Goal: Information Seeking & Learning: Find specific fact

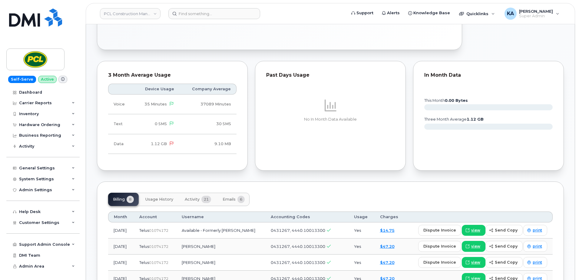
scroll to position [272, 0]
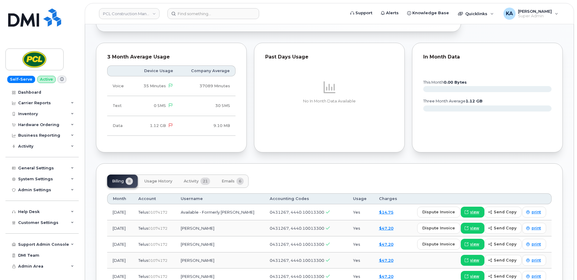
click at [228, 179] on span "Emails" at bounding box center [228, 181] width 13 height 5
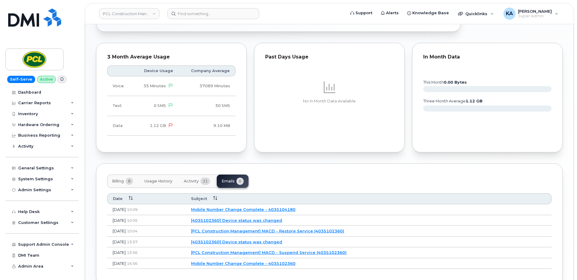
click at [255, 230] on link "[PCL Construction Management] MACD - Restore Service (4035102360)" at bounding box center [267, 230] width 153 height 5
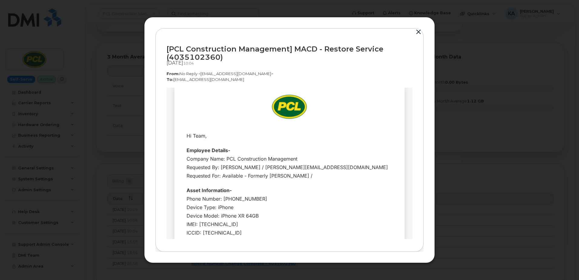
scroll to position [0, 0]
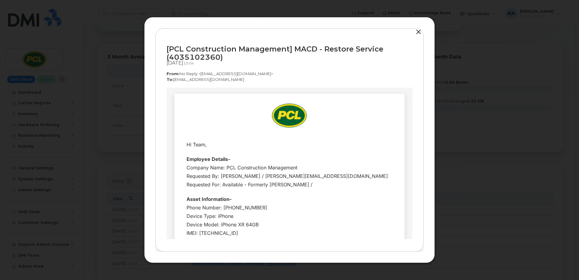
click at [419, 32] on button "button" at bounding box center [418, 32] width 9 height 8
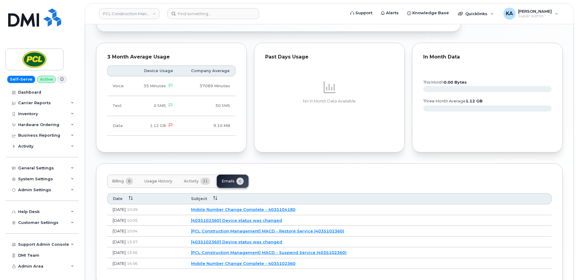
click at [259, 220] on link "[4035102360] Device status was changed" at bounding box center [236, 220] width 91 height 5
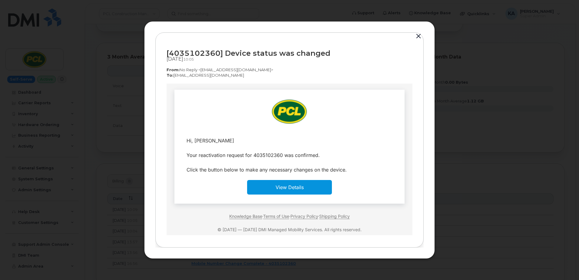
click at [418, 36] on button "button" at bounding box center [418, 36] width 9 height 8
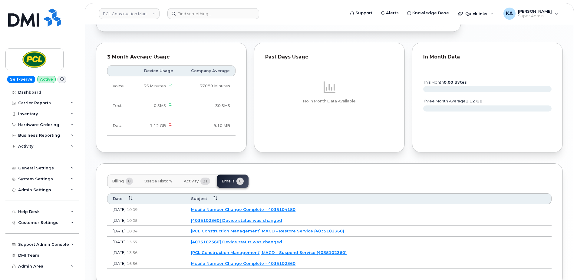
click at [264, 210] on link "Mobile Number Change Complete - 4035104180" at bounding box center [243, 209] width 104 height 5
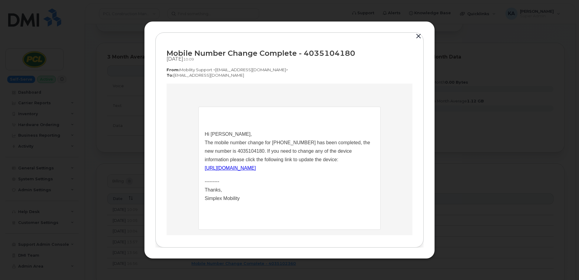
click at [419, 36] on button "button" at bounding box center [418, 36] width 9 height 8
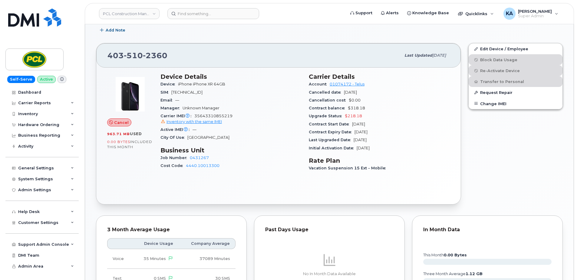
scroll to position [91, 0]
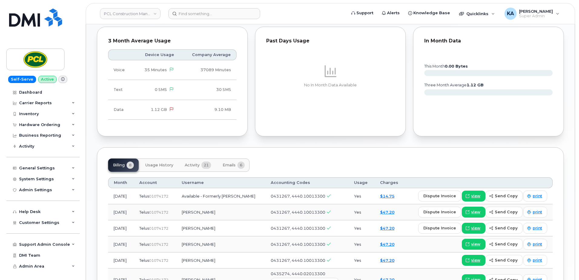
scroll to position [303, 0]
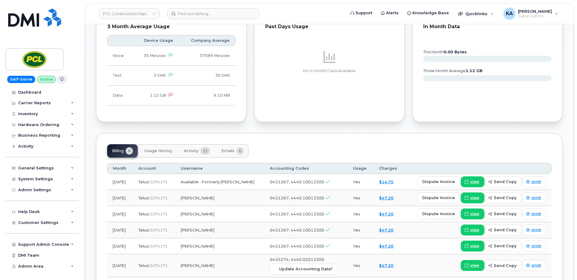
click at [195, 150] on span "Activity" at bounding box center [191, 150] width 15 height 5
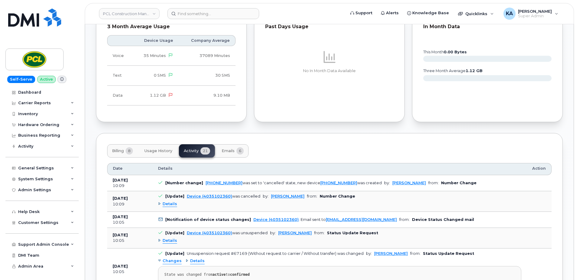
click at [232, 150] on span "Emails" at bounding box center [228, 150] width 13 height 5
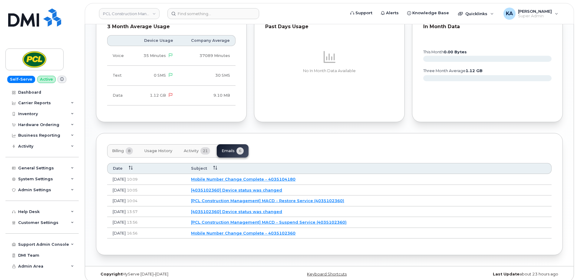
click at [258, 180] on link "Mobile Number Change Complete - 4035104180" at bounding box center [243, 178] width 104 height 5
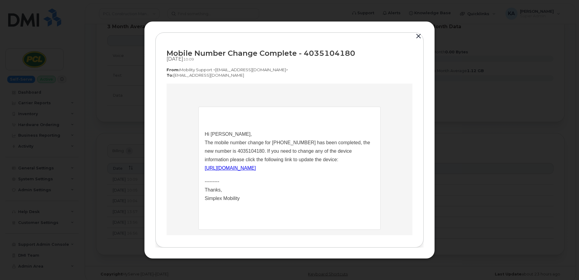
scroll to position [0, 0]
click at [418, 35] on button "button" at bounding box center [418, 36] width 9 height 8
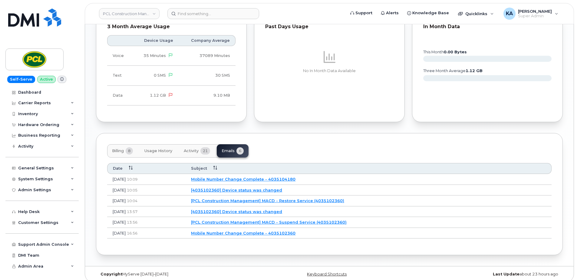
click at [264, 190] on link "[4035102360] Device status was changed" at bounding box center [236, 189] width 91 height 5
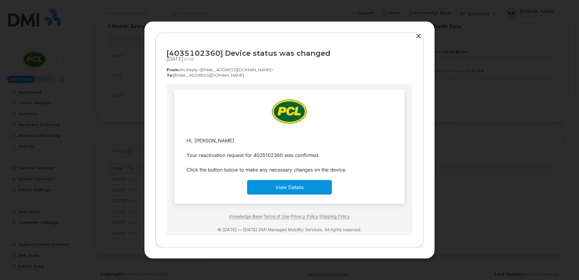
click at [417, 35] on button "button" at bounding box center [418, 36] width 9 height 8
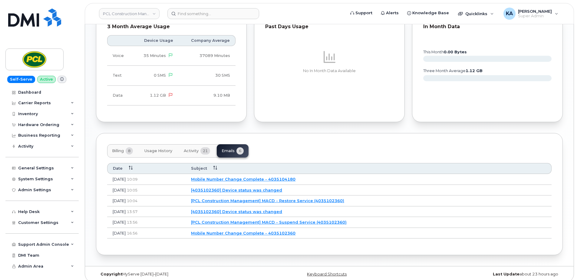
click at [193, 149] on span "Activity" at bounding box center [191, 150] width 15 height 5
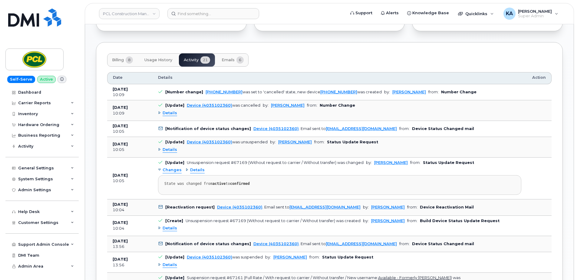
scroll to position [424, 0]
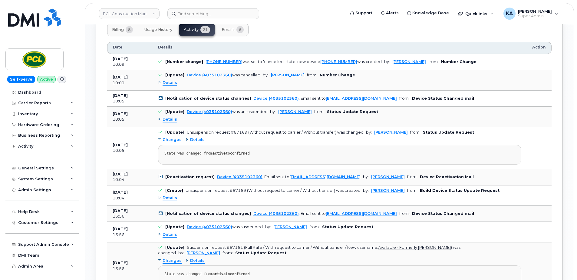
click at [230, 28] on span "Emails" at bounding box center [228, 29] width 13 height 5
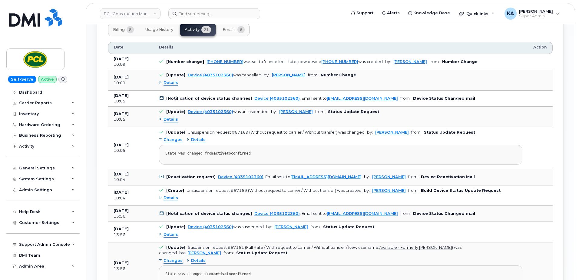
scroll to position [308, 0]
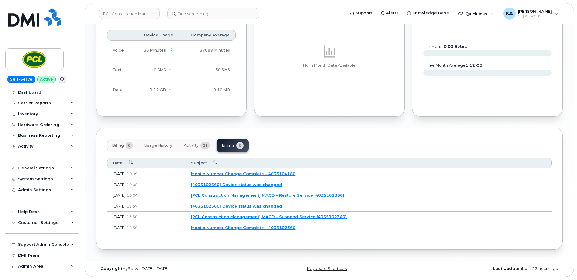
click at [264, 194] on link "[PCL Construction Management] MACD - Restore Service (4035102360)" at bounding box center [267, 195] width 153 height 5
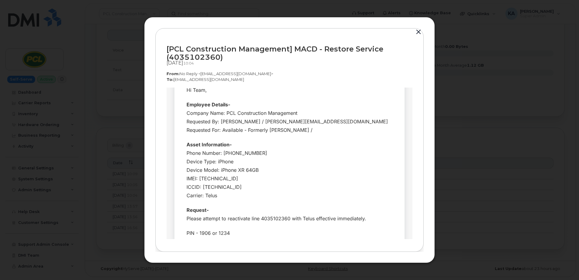
scroll to position [61, 0]
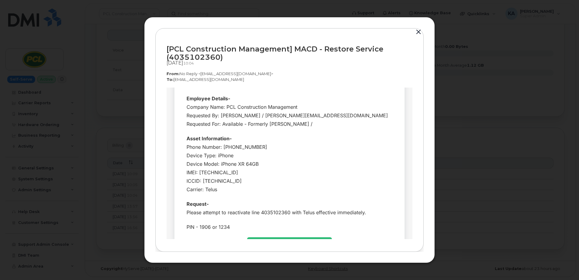
click at [416, 32] on button "button" at bounding box center [418, 32] width 9 height 8
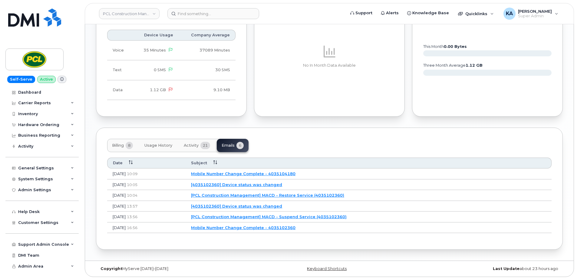
click at [245, 174] on link "Mobile Number Change Complete - 4035104180" at bounding box center [243, 173] width 104 height 5
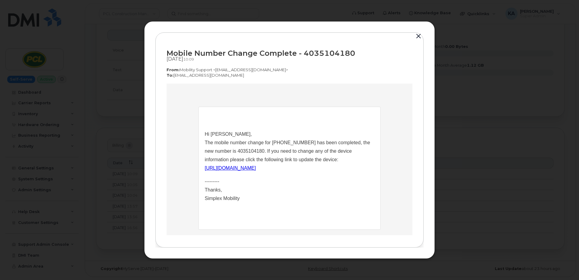
scroll to position [0, 0]
drag, startPoint x: 252, startPoint y: 150, endPoint x: 226, endPoint y: 151, distance: 25.8
click at [226, 151] on p "Hi Ajay Meena, The mobile number change for 4035102360 has been completed, the …" at bounding box center [289, 151] width 169 height 42
drag, startPoint x: 226, startPoint y: 151, endPoint x: 229, endPoint y: 151, distance: 3.3
copy p "4035104180"
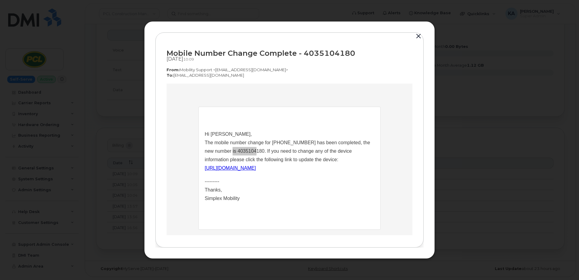
click at [418, 37] on button "button" at bounding box center [418, 36] width 9 height 8
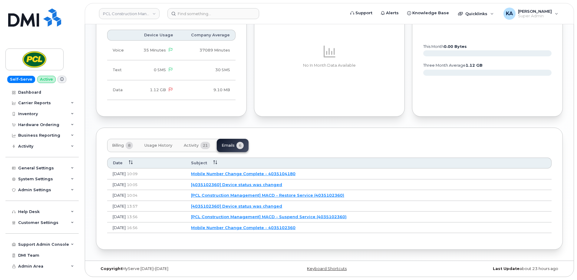
click at [256, 195] on link "[PCL Construction Management] MACD - Restore Service (4035102360)" at bounding box center [267, 195] width 153 height 5
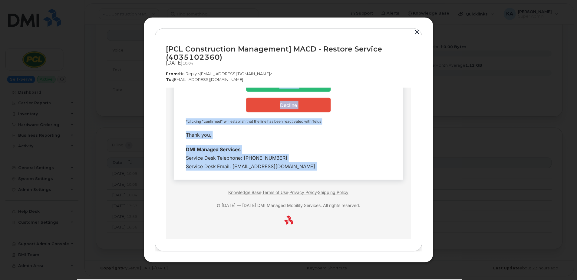
scroll to position [222, 0]
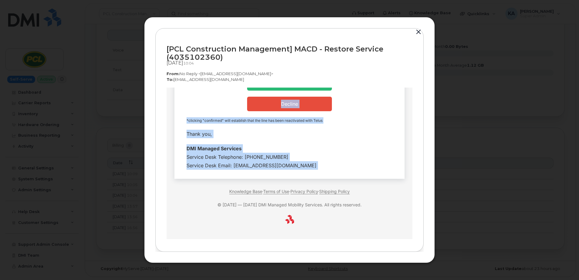
drag, startPoint x: 183, startPoint y: 144, endPoint x: 312, endPoint y: 166, distance: 130.7
click at [312, 166] on tbody "Hi Team, Employee Details- Company Name: PCL Construction Management Requested …" at bounding box center [289, 44] width 221 height 257
copy tbody "Hi Team, Employee Details- Company Name: PCL Construction Management Requested …"
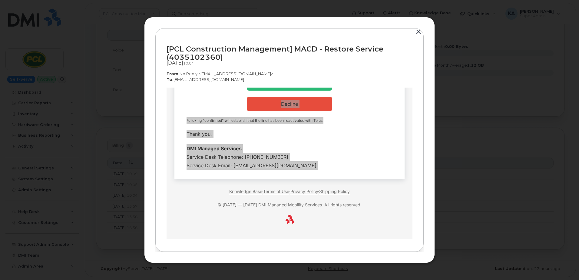
click at [417, 30] on button "button" at bounding box center [418, 32] width 9 height 8
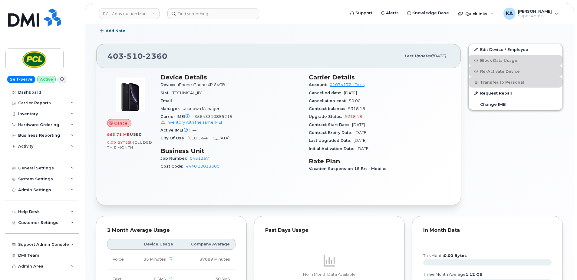
scroll to position [96, 0]
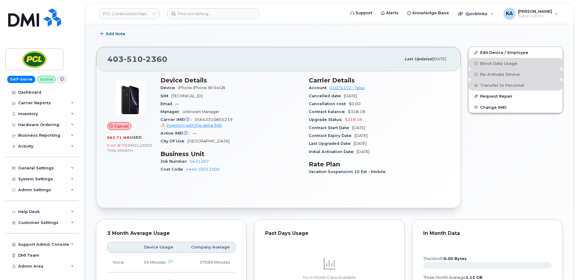
drag, startPoint x: 305, startPoint y: 87, endPoint x: 351, endPoint y: 88, distance: 45.7
click at [351, 88] on div "Device Details Device iPhone iPhone XR 64GB SIM 8912230200205833029 Email — Man…" at bounding box center [305, 128] width 297 height 111
drag, startPoint x: 351, startPoint y: 88, endPoint x: 377, endPoint y: 89, distance: 26.7
click at [377, 89] on div "Account 01074172 - Telus" at bounding box center [379, 88] width 141 height 8
drag, startPoint x: 368, startPoint y: 86, endPoint x: 308, endPoint y: 88, distance: 60.0
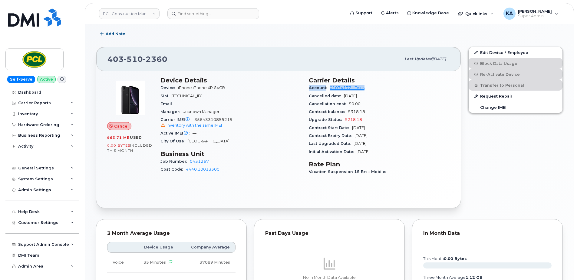
click at [308, 88] on div "Carrier Details Account 01074172 - Telus Cancelled date Sep 11, 2025 Cancellati…" at bounding box center [379, 128] width 148 height 111
copy div "Account 01074172 - Telus"
click at [30, 222] on span "Customer Settings" at bounding box center [38, 222] width 40 height 5
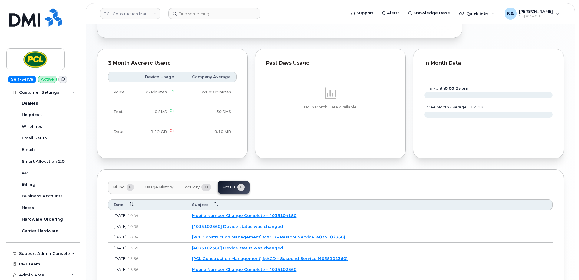
scroll to position [303, 0]
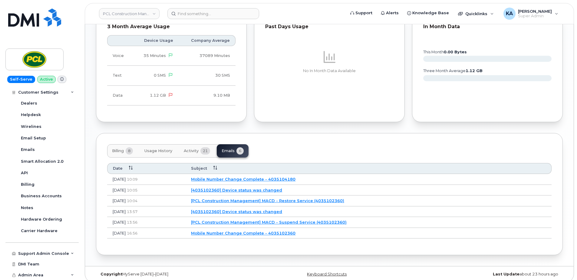
click at [268, 199] on link "[PCL Construction Management] MACD - Restore Service (4035102360)" at bounding box center [267, 200] width 153 height 5
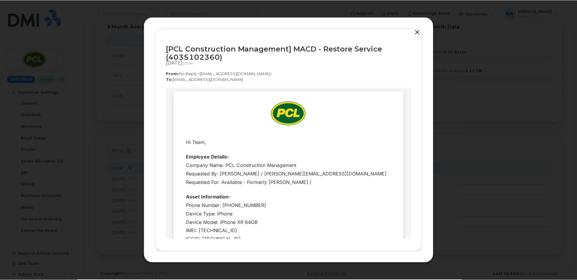
scroll to position [0, 0]
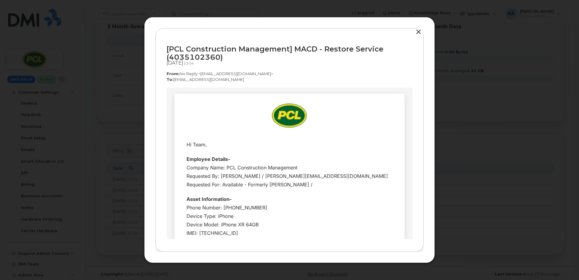
click at [418, 32] on button "button" at bounding box center [418, 32] width 9 height 8
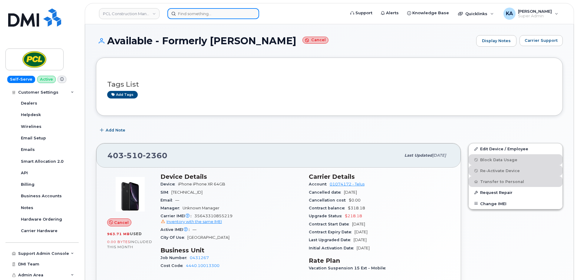
click at [189, 13] on input at bounding box center [213, 13] width 92 height 11
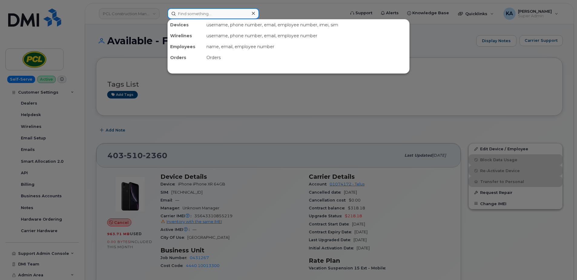
paste input "7705702818"
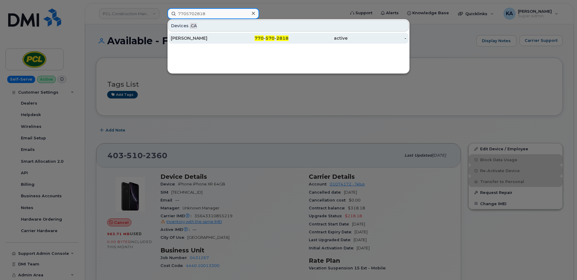
type input "7705702818"
click at [188, 38] on div "ANTWAN JOSEPH" at bounding box center [200, 38] width 59 height 6
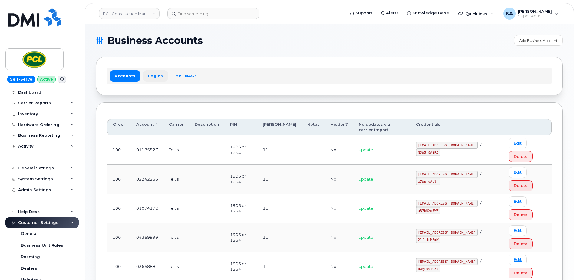
click at [153, 77] on link "Logins" at bounding box center [155, 75] width 25 height 11
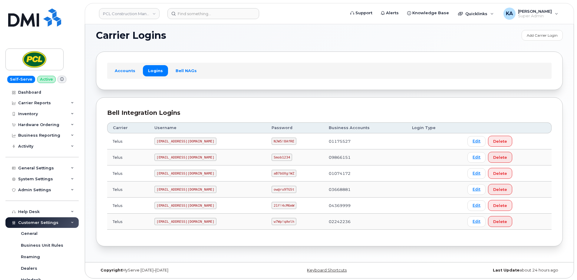
scroll to position [7, 0]
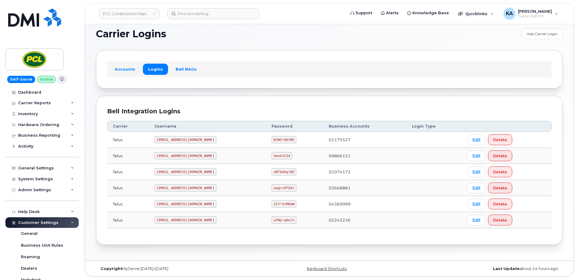
drag, startPoint x: 155, startPoint y: 221, endPoint x: 213, endPoint y: 223, distance: 58.7
click at [213, 223] on code "[EMAIL_ADDRESS][DOMAIN_NAME]" at bounding box center [185, 219] width 62 height 7
copy code "[EMAIL_ADDRESS][DOMAIN_NAME]"
drag, startPoint x: 273, startPoint y: 219, endPoint x: 307, endPoint y: 222, distance: 33.8
click at [307, 222] on td "w7Wp!qAelh" at bounding box center [294, 220] width 57 height 16
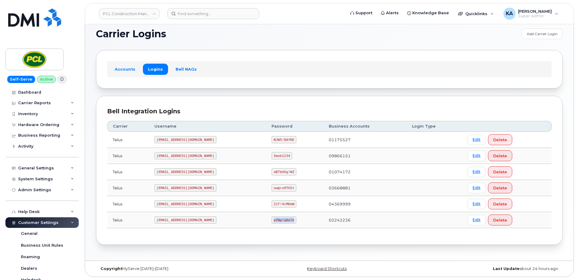
drag, startPoint x: 154, startPoint y: 173, endPoint x: 228, endPoint y: 178, distance: 73.7
click at [228, 178] on td "[EMAIL_ADDRESS][DOMAIN_NAME]" at bounding box center [207, 172] width 117 height 16
copy code "[EMAIL_ADDRESS][DOMAIN_NAME]"
drag, startPoint x: 274, startPoint y: 172, endPoint x: 304, endPoint y: 174, distance: 30.3
click at [304, 174] on td "aB7bUXg!WZ" at bounding box center [294, 172] width 57 height 16
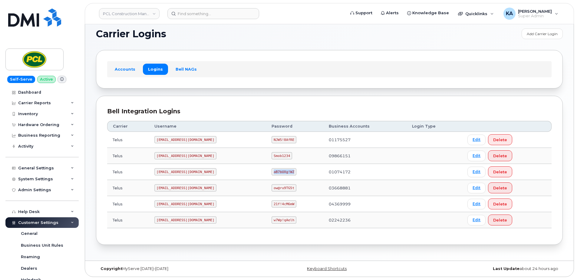
copy code "aB7bUXg!WZ"
